Goal: Task Accomplishment & Management: Manage account settings

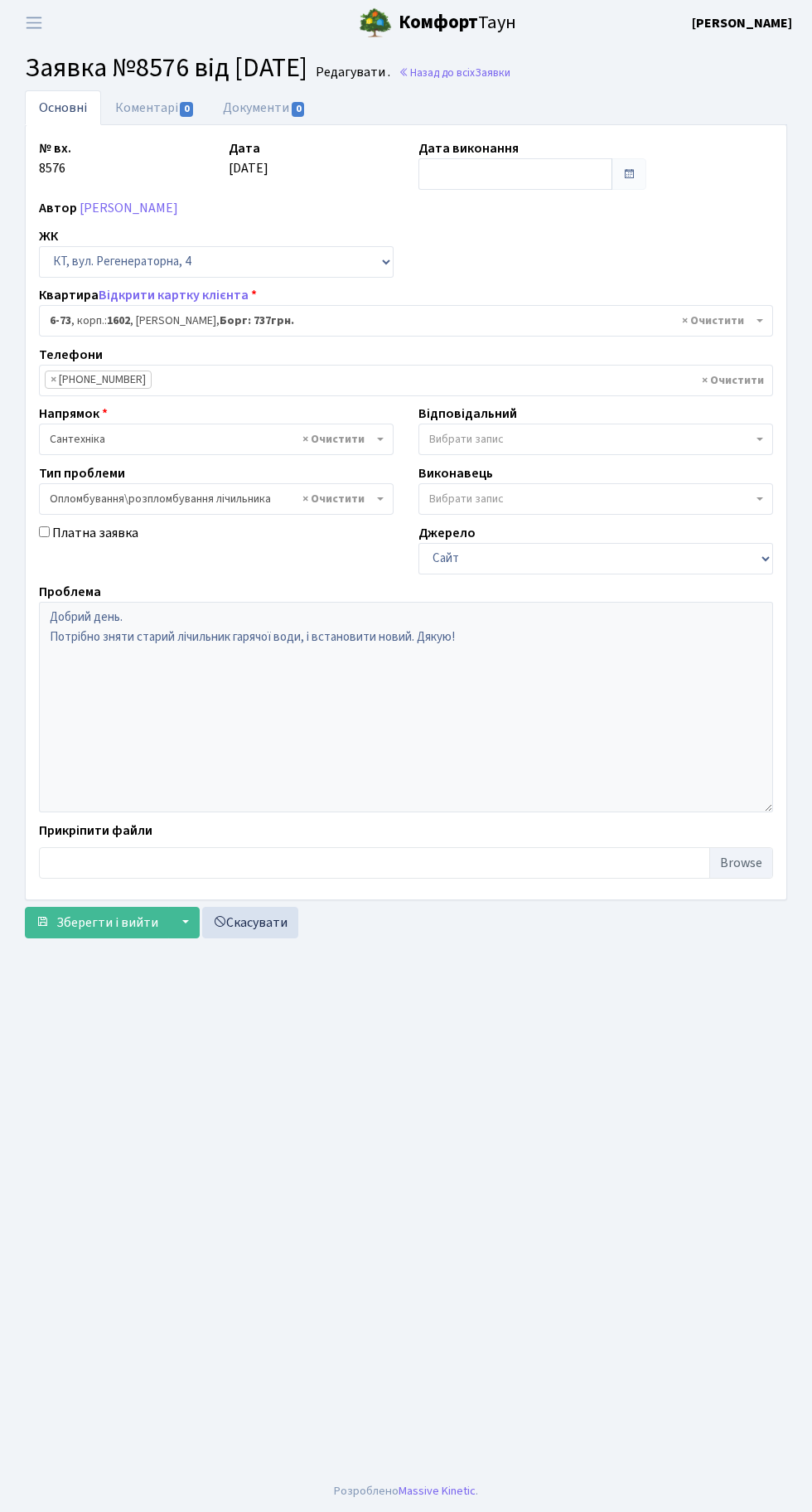
select select "5298"
select select "30"
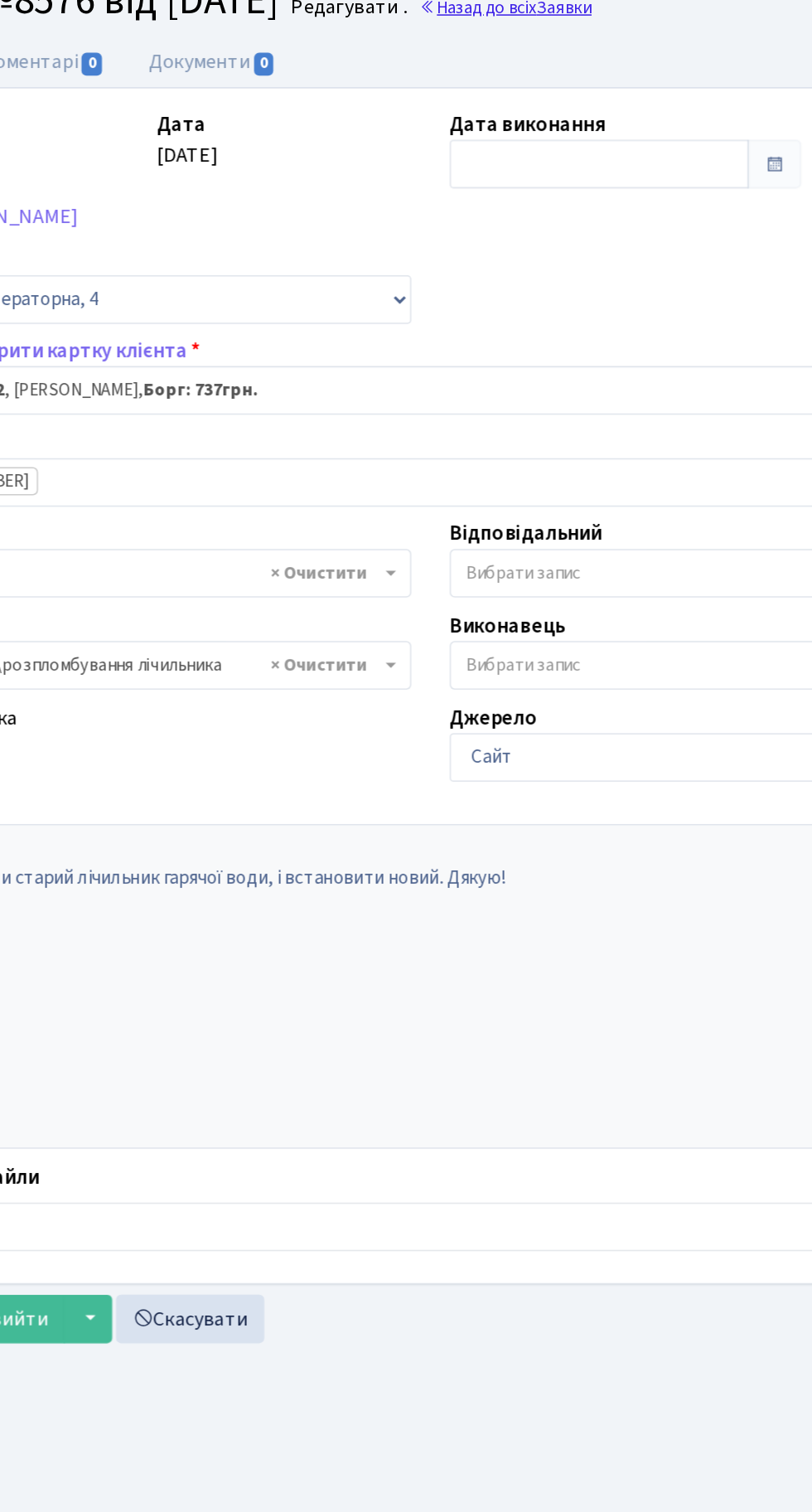
click at [502, 76] on link "Назад до всіх Заявки" at bounding box center [455, 72] width 112 height 16
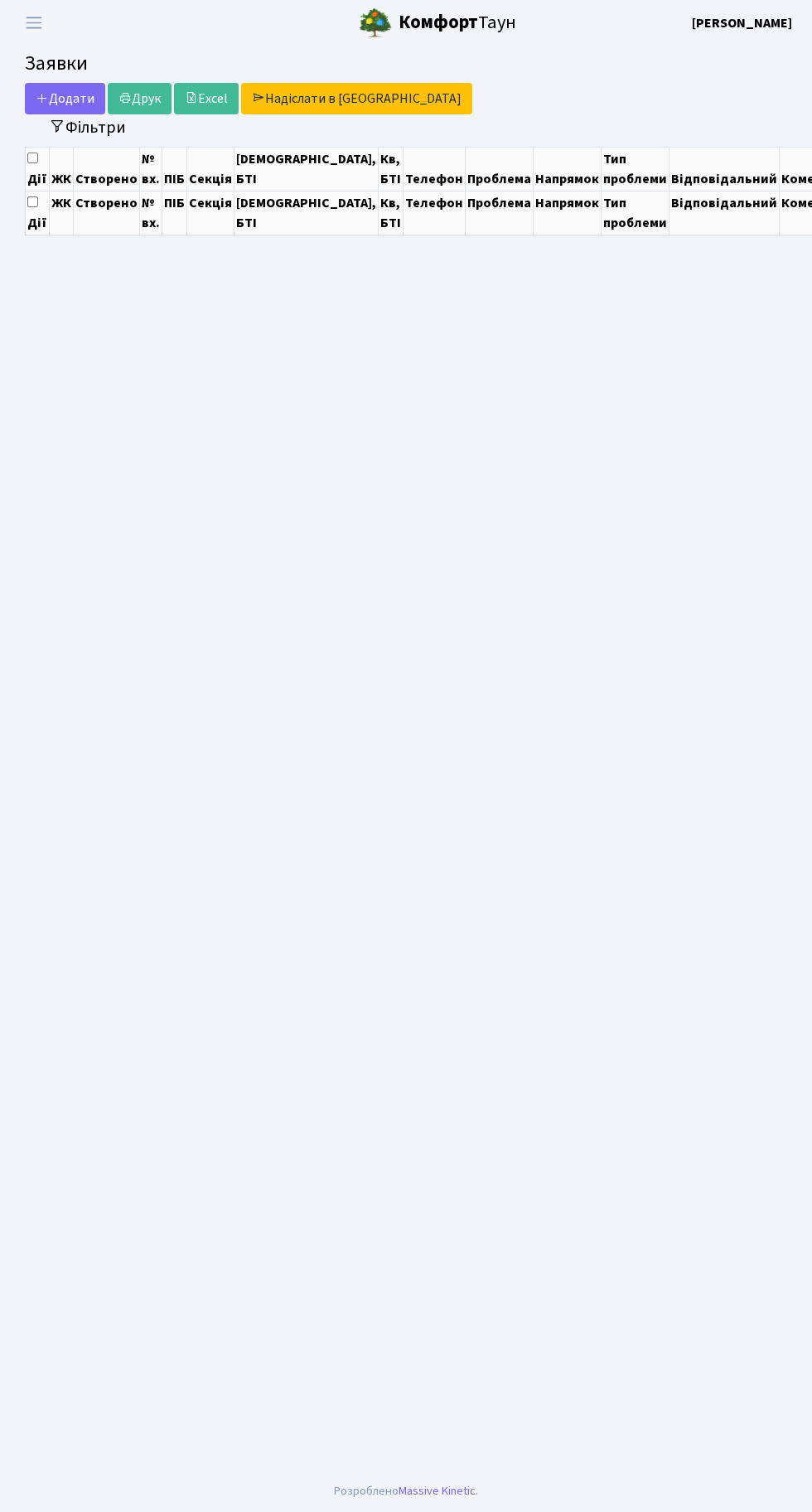
select select "25"
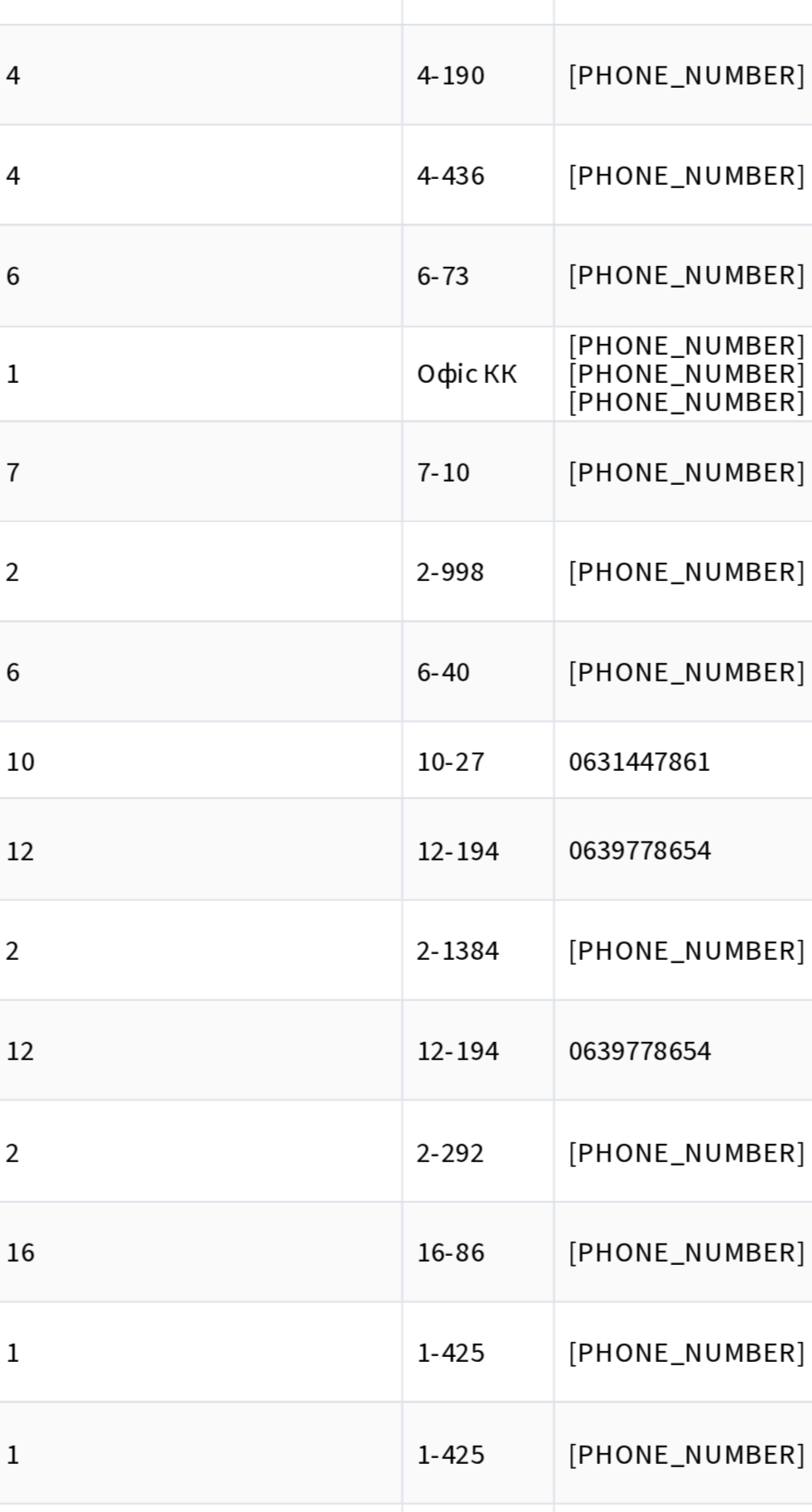
scroll to position [0, 83]
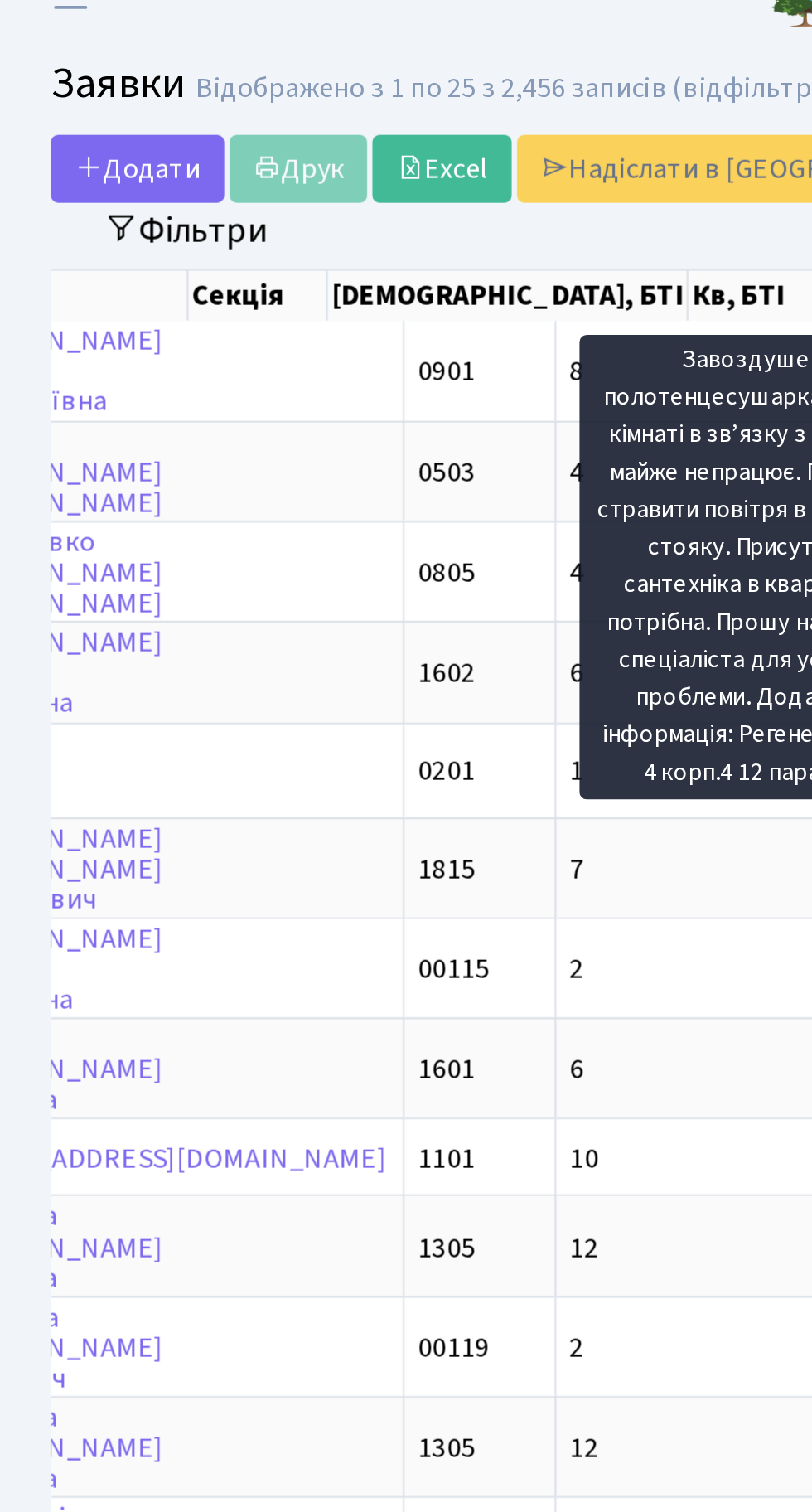
click at [162, 30] on header "Комфорт Таун Тихонов М. І. Мій обліковий запис Вийти" at bounding box center [406, 22] width 812 height 46
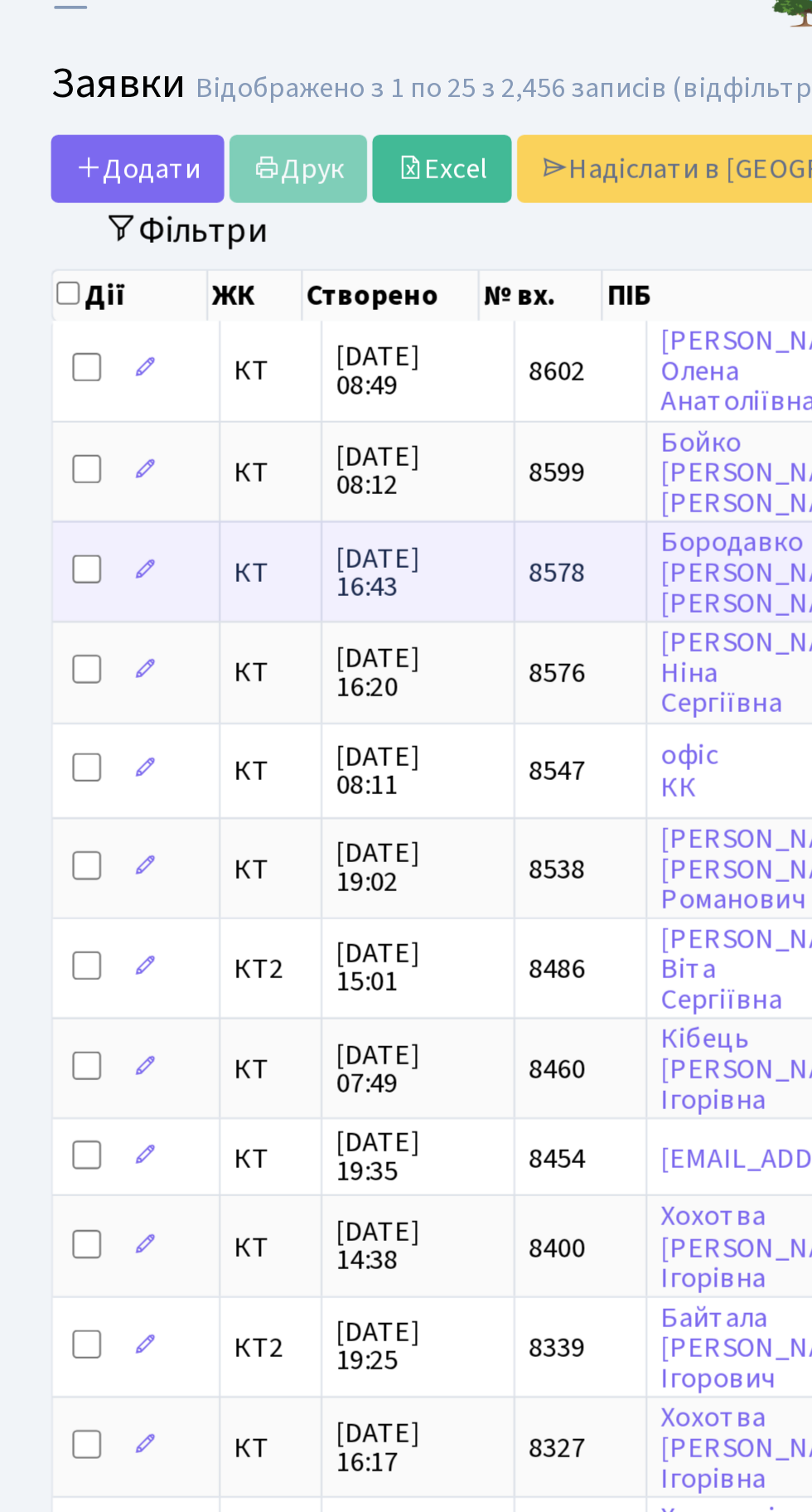
click at [46, 289] on input "checkbox" at bounding box center [40, 288] width 13 height 13
checkbox input "true"
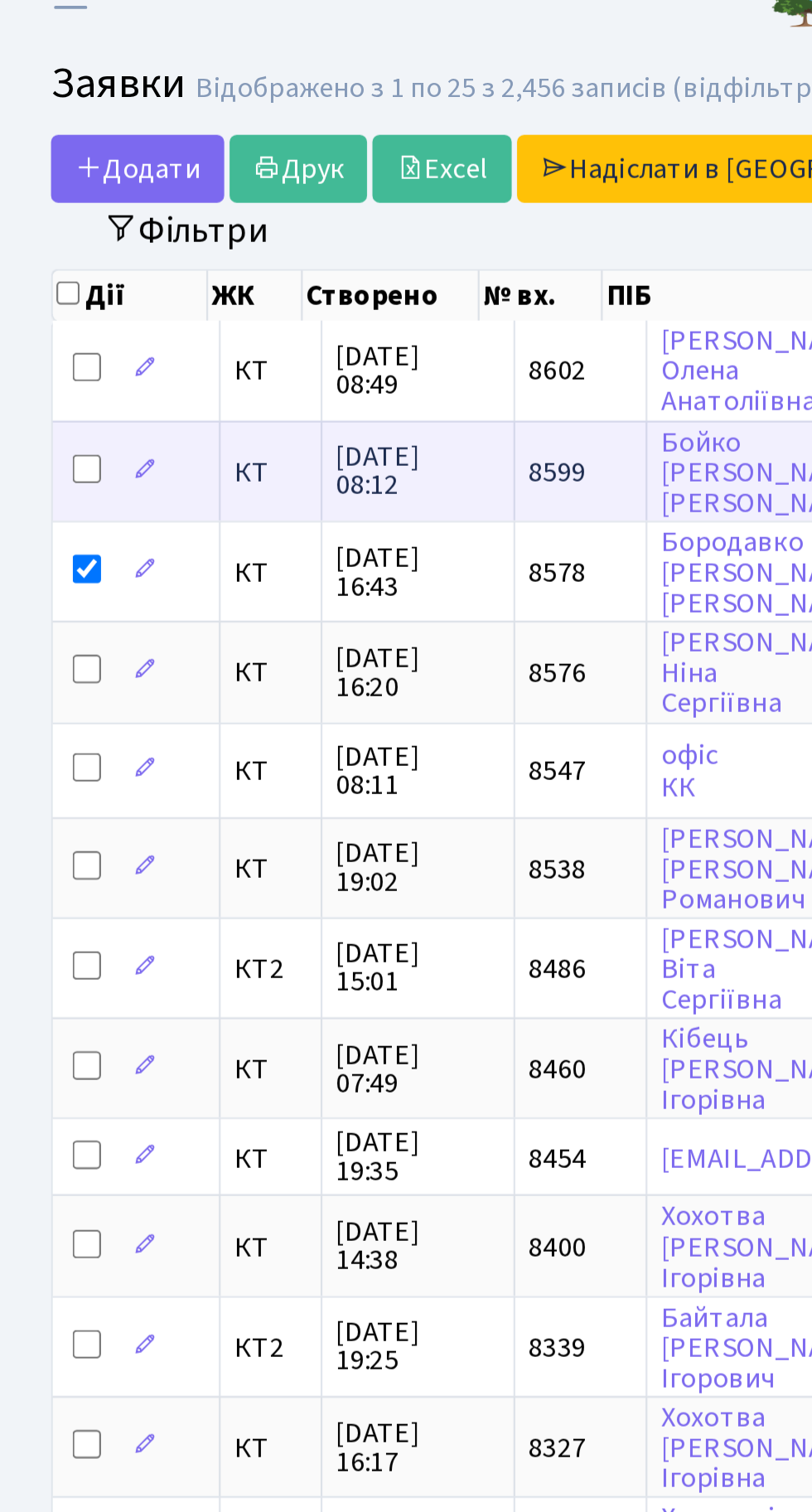
click at [42, 239] on input "checkbox" at bounding box center [40, 241] width 13 height 13
checkbox input "true"
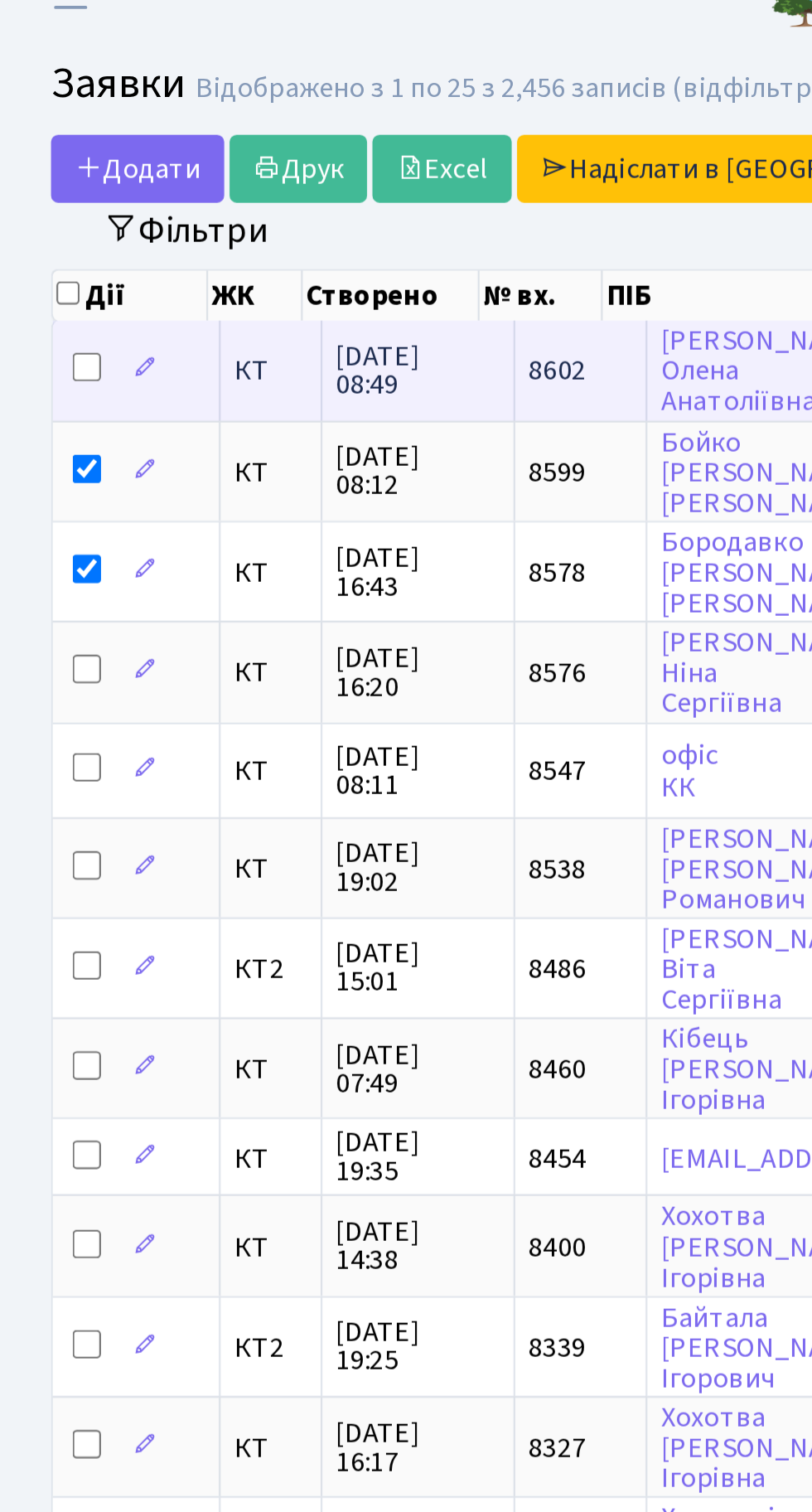
click at [47, 188] on input "checkbox" at bounding box center [40, 194] width 13 height 13
checkbox input "true"
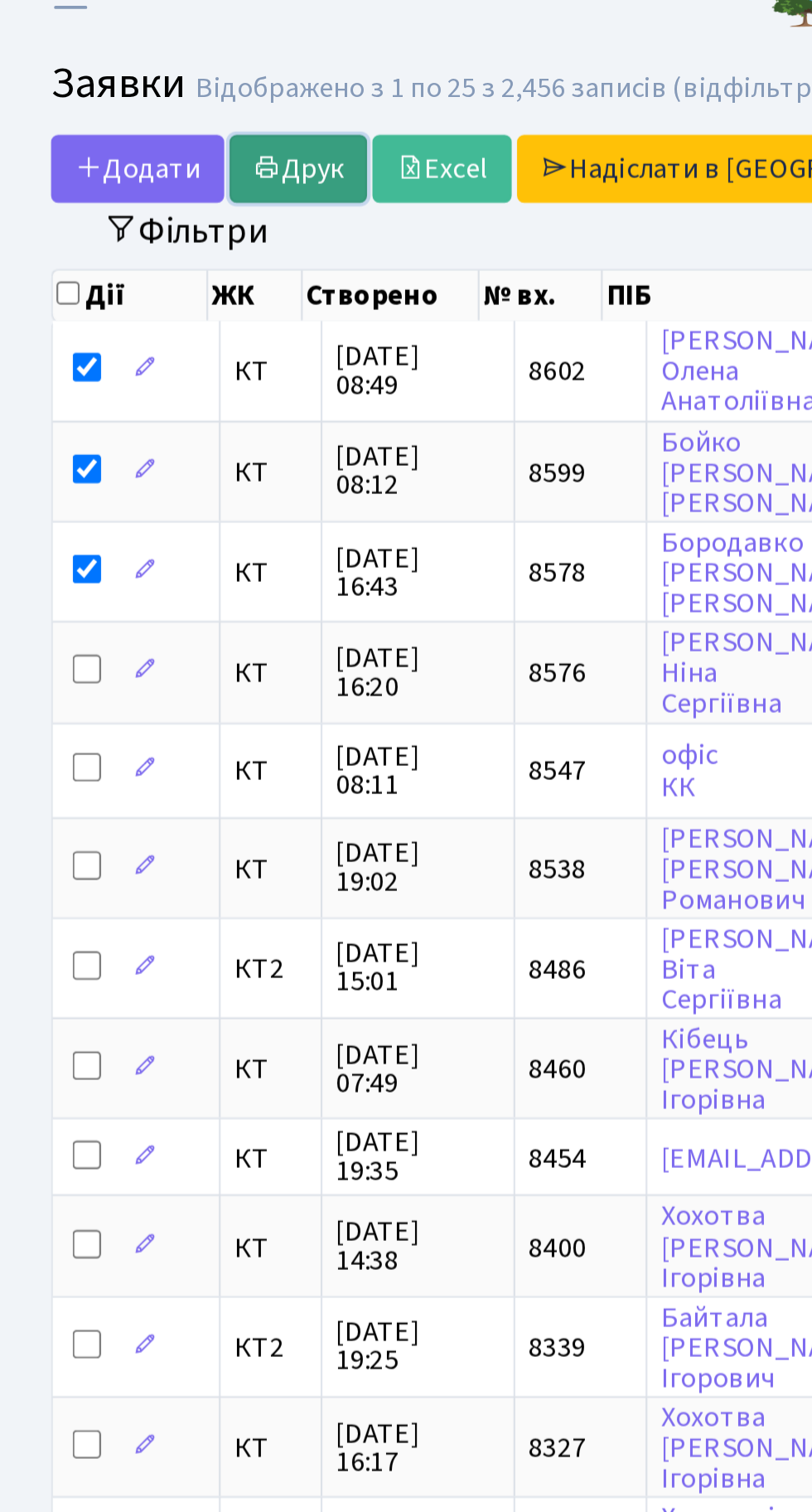
click at [133, 107] on link "Друк" at bounding box center [139, 103] width 64 height 32
